Goal: Transaction & Acquisition: Purchase product/service

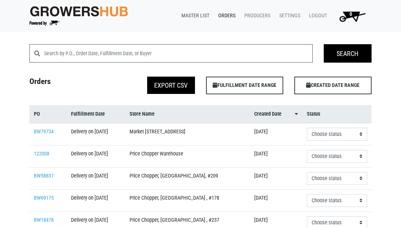
click at [188, 17] on link "Master List" at bounding box center [193, 16] width 37 height 14
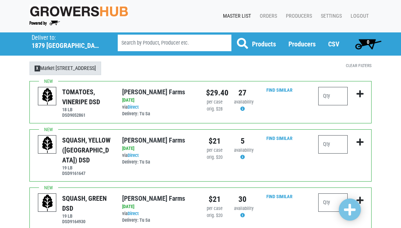
click at [94, 68] on link "X Market [STREET_ADDRESS]" at bounding box center [65, 68] width 72 height 14
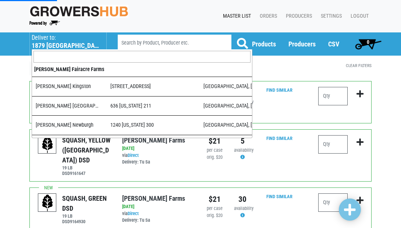
click at [45, 44] on h5 "1879 [GEOGRAPHIC_DATA]" at bounding box center [65, 46] width 67 height 8
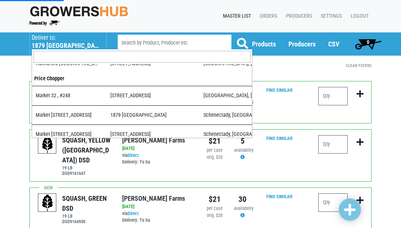
click at [54, 61] on input "search" at bounding box center [141, 57] width 217 height 12
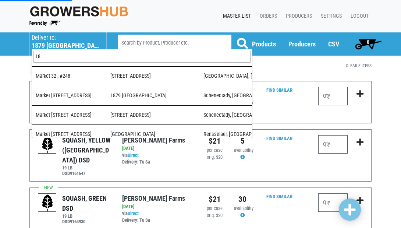
scroll to position [0, 0]
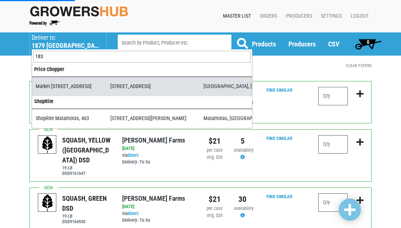
type input "183"
select select "365f9b01-ae90-49a3-8953-dc7b20a2b952"
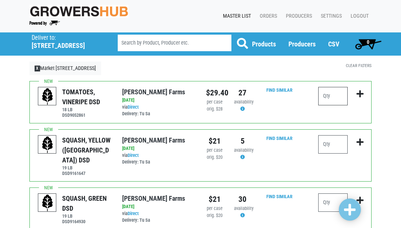
click at [329, 100] on input "number" at bounding box center [332, 96] width 29 height 18
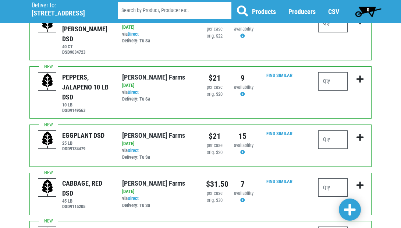
scroll to position [326, 0]
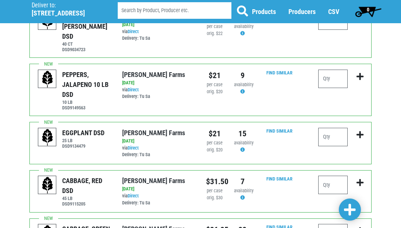
type input "3"
click at [336, 128] on input "number" at bounding box center [332, 137] width 29 height 18
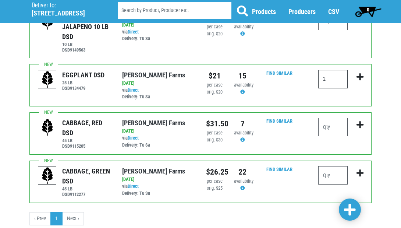
scroll to position [383, 0]
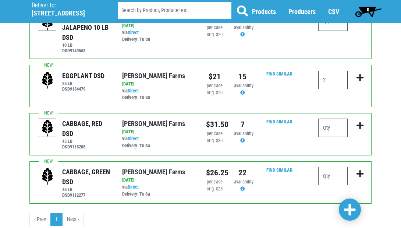
type input "2"
click at [335, 167] on input "number" at bounding box center [332, 176] width 29 height 18
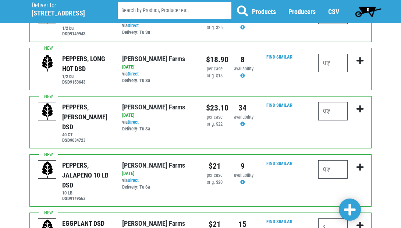
scroll to position [234, 0]
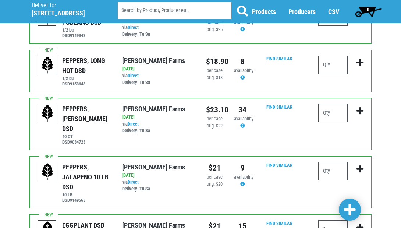
type input "1"
click at [340, 104] on input "number" at bounding box center [332, 113] width 29 height 18
type input "1"
click at [353, 205] on span at bounding box center [350, 209] width 12 height 13
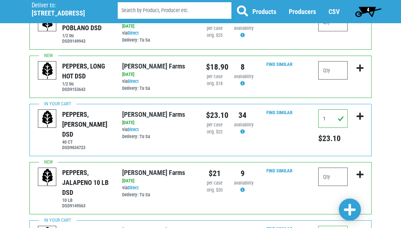
click at [365, 8] on span "4" at bounding box center [367, 11] width 33 height 15
click at [365, 10] on span "4" at bounding box center [367, 11] width 33 height 15
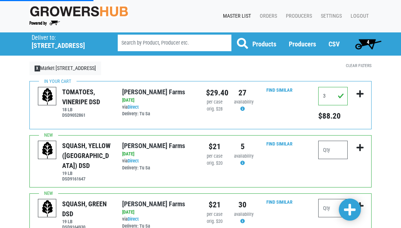
click at [362, 42] on span "4" at bounding box center [367, 43] width 33 height 15
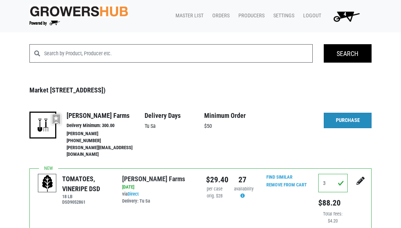
click at [340, 118] on link "Purchase" at bounding box center [348, 119] width 48 height 15
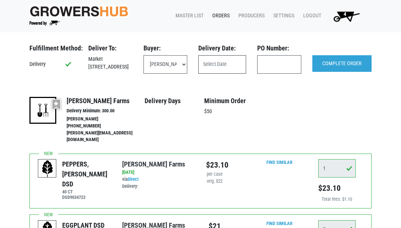
click at [227, 64] on input "text" at bounding box center [222, 64] width 48 height 18
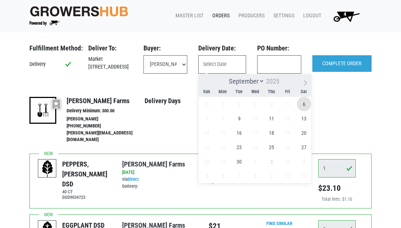
click at [303, 101] on span "6" at bounding box center [304, 104] width 14 height 14
type input "[DATE]"
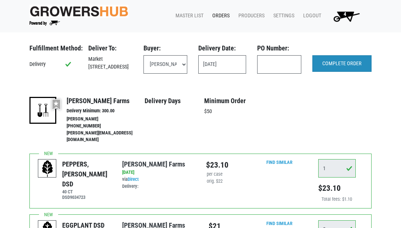
click at [345, 61] on input "COMPLETE ORDER" at bounding box center [341, 63] width 59 height 17
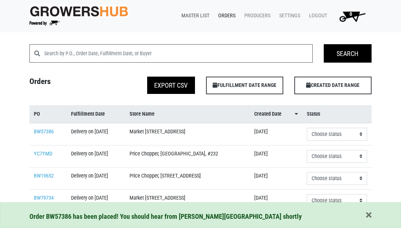
click at [202, 14] on link "Master List" at bounding box center [193, 16] width 37 height 14
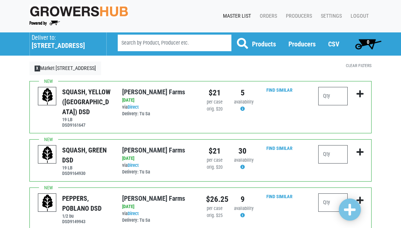
click at [47, 43] on h5 "[STREET_ADDRESS]" at bounding box center [65, 46] width 67 height 8
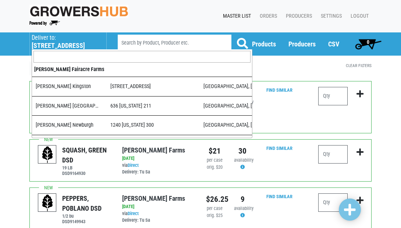
scroll to position [432, 0]
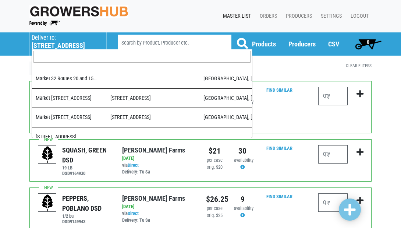
click at [51, 55] on input "search" at bounding box center [141, 57] width 217 height 12
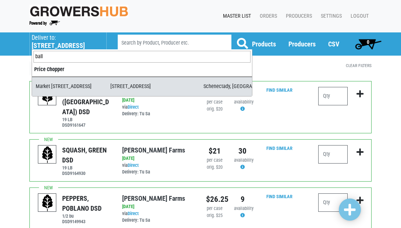
type input "ball"
select select "17a41835-8d76-4b59-8879-aa64a3268339"
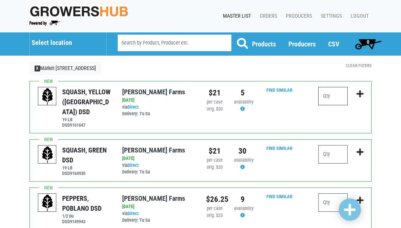
click at [331, 93] on input "number" at bounding box center [332, 96] width 29 height 18
click at [332, 94] on input "number" at bounding box center [332, 96] width 29 height 18
type input "3"
click at [339, 145] on input "number" at bounding box center [332, 154] width 29 height 18
type input "3"
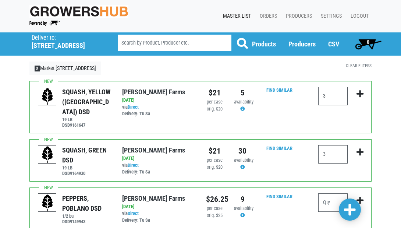
click at [348, 211] on span at bounding box center [350, 209] width 12 height 13
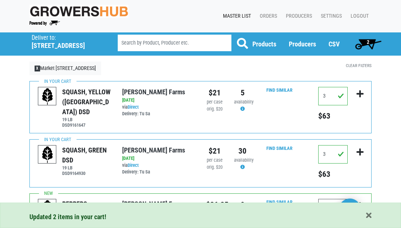
click at [367, 43] on span "2" at bounding box center [368, 42] width 3 height 6
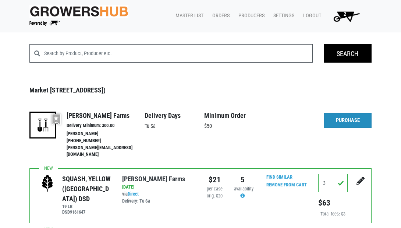
click at [350, 116] on link "Purchase" at bounding box center [348, 119] width 48 height 15
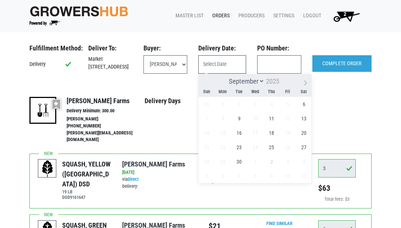
click at [239, 62] on input "text" at bounding box center [222, 64] width 48 height 18
click at [301, 103] on span "6" at bounding box center [304, 104] width 14 height 14
type input "[DATE]"
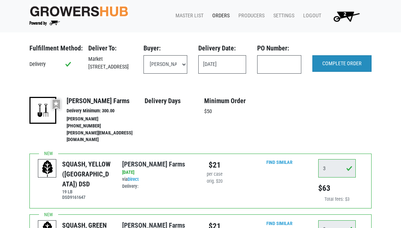
click at [334, 61] on input "COMPLETE ORDER" at bounding box center [341, 63] width 59 height 17
